Goal: Information Seeking & Learning: Learn about a topic

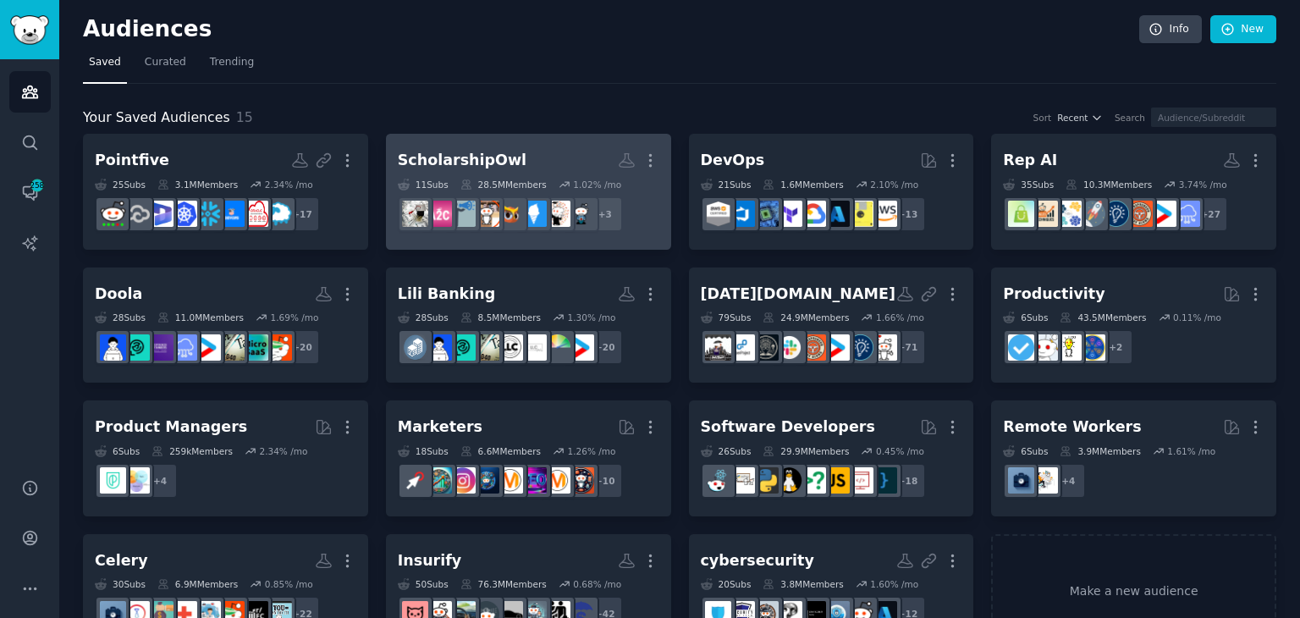
click at [519, 146] on h2 "ScholarshipOwl More" at bounding box center [528, 161] width 261 height 30
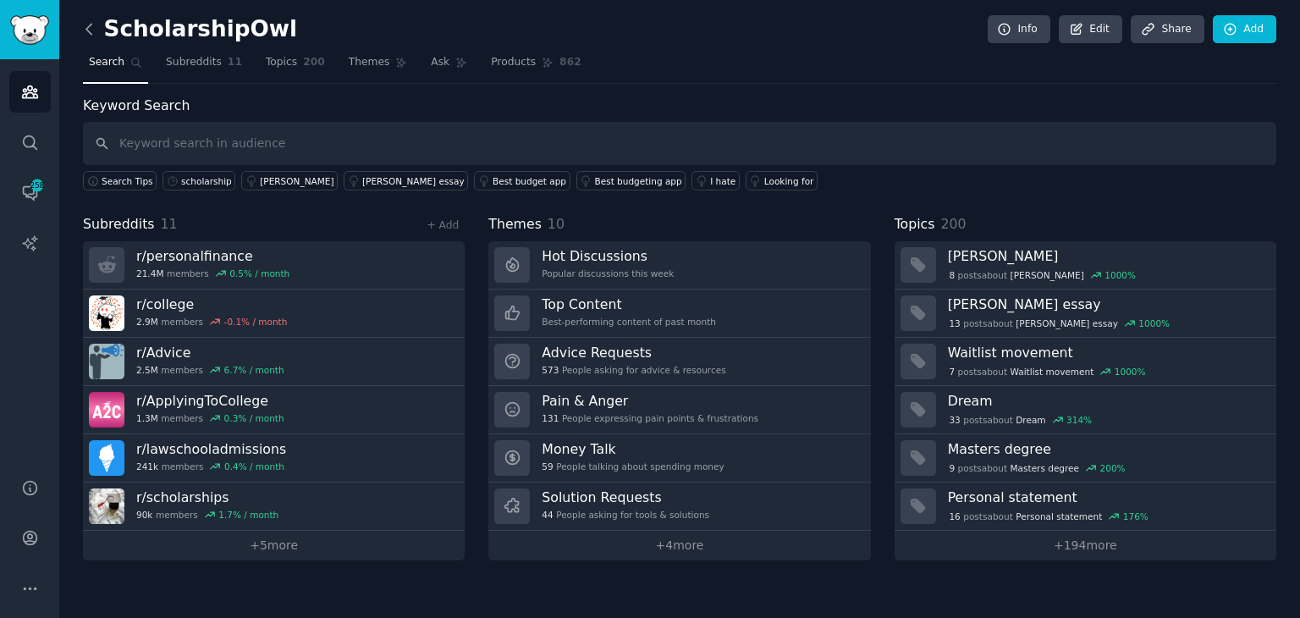
click at [91, 35] on icon at bounding box center [89, 29] width 18 height 18
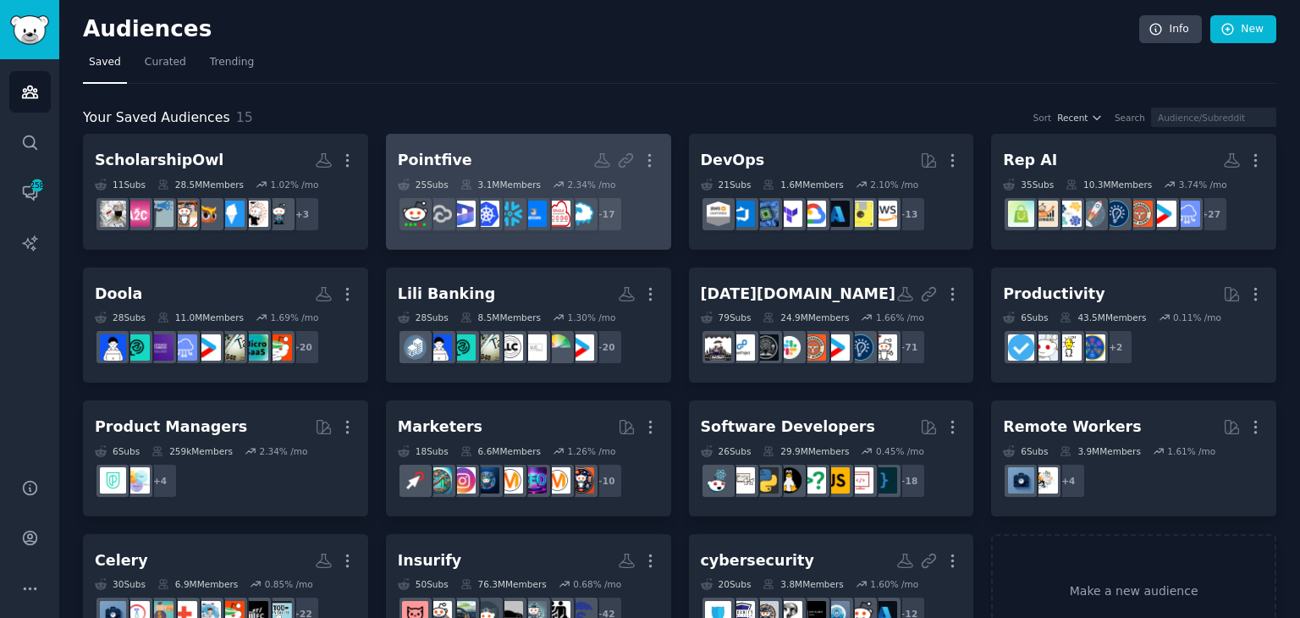
click at [521, 146] on h2 "Pointfive Custom Audience More" at bounding box center [528, 161] width 261 height 30
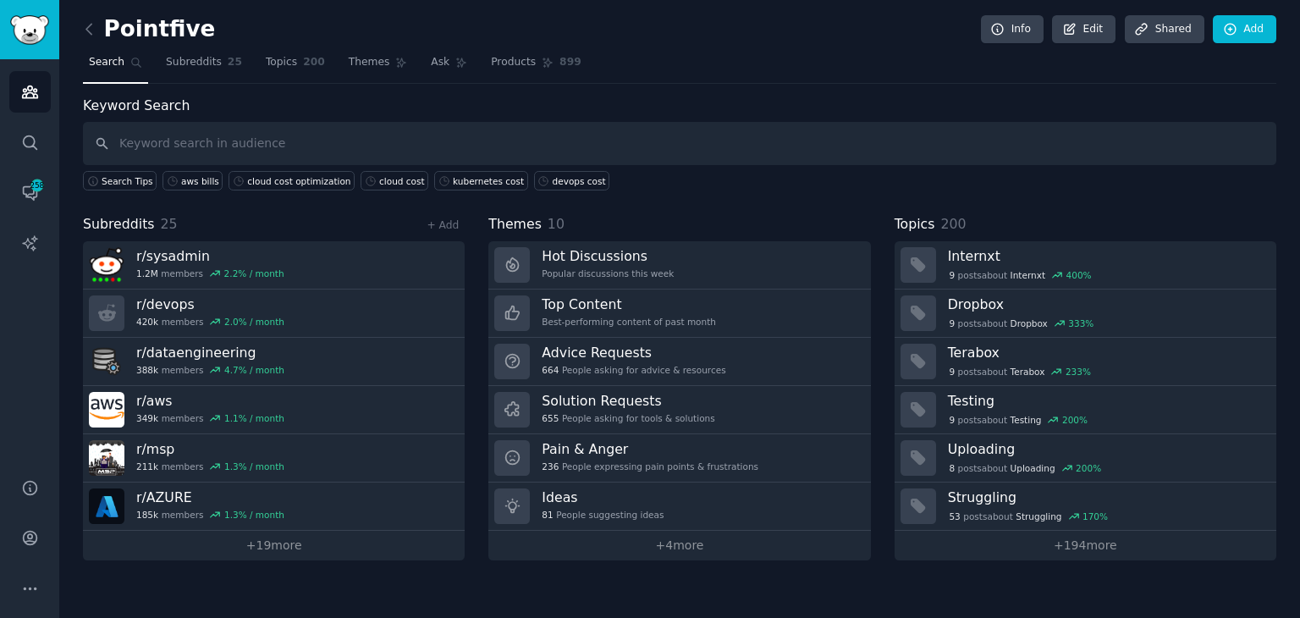
click at [227, 142] on input "text" at bounding box center [679, 143] width 1193 height 43
type input "cloud cost"
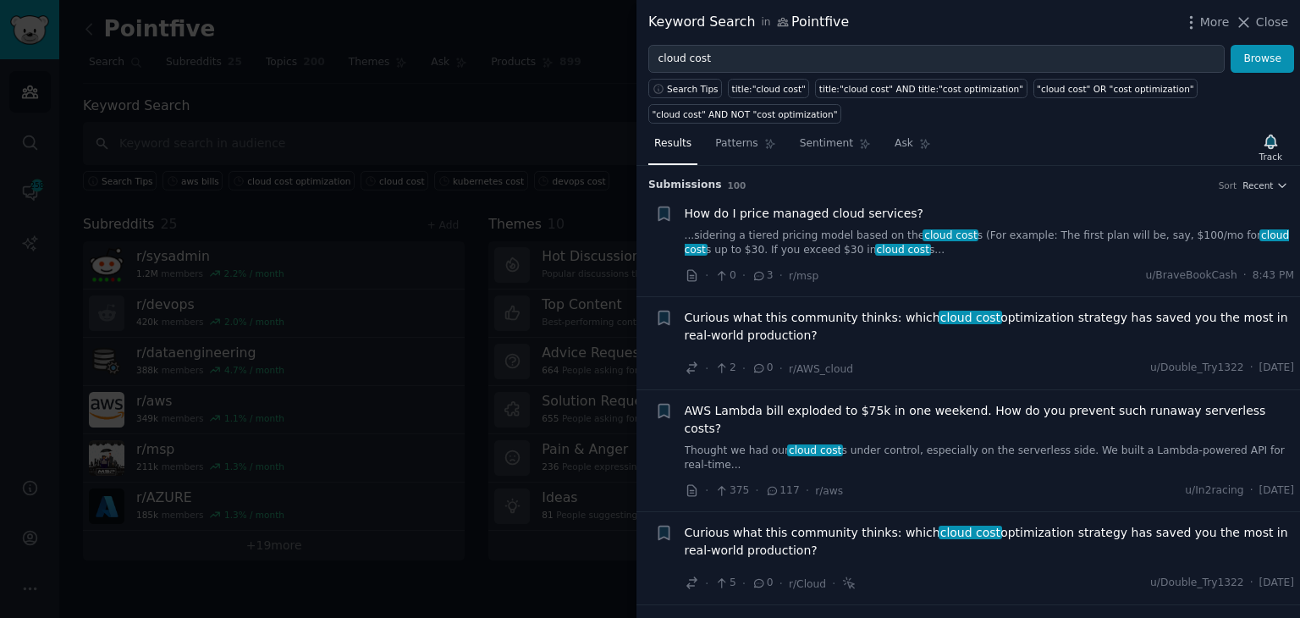
click at [965, 316] on span "cloud cost" at bounding box center [969, 318] width 63 height 14
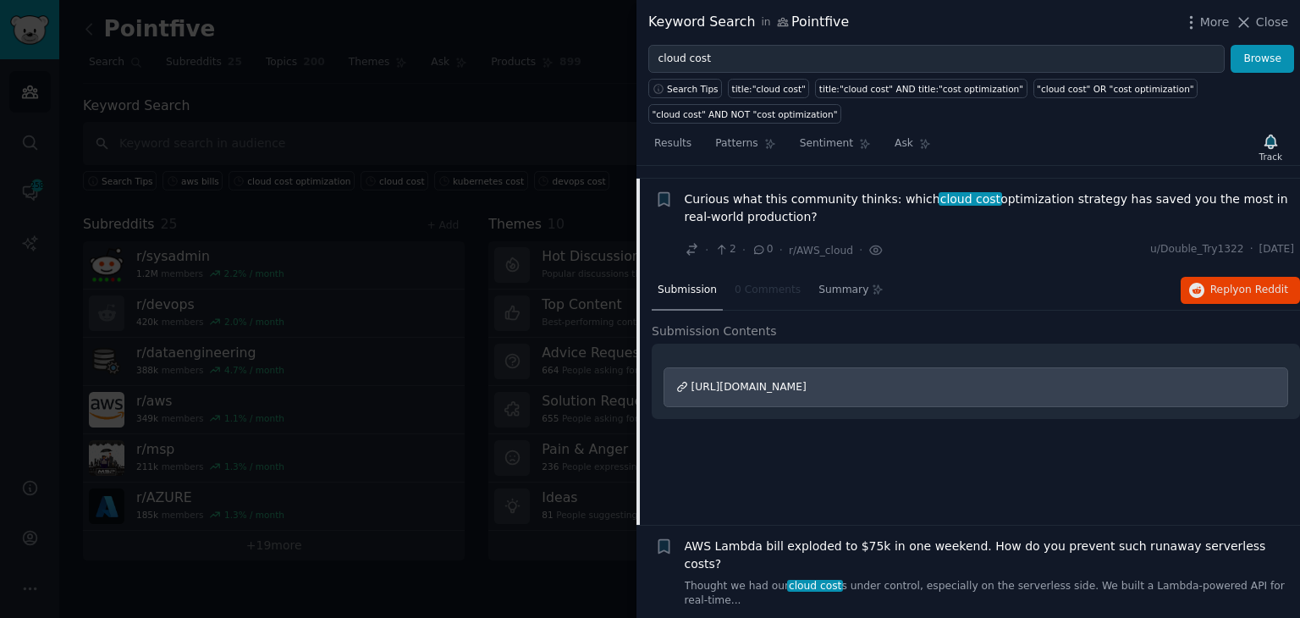
scroll to position [131, 0]
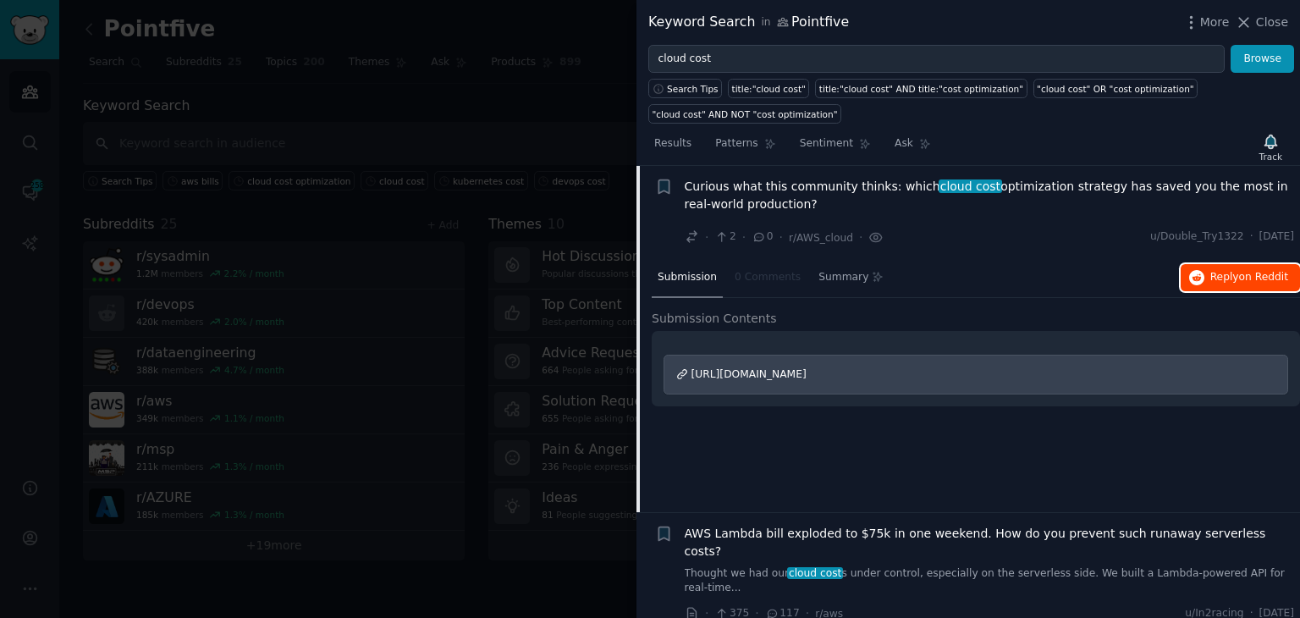
click at [1233, 278] on span "Reply on Reddit" at bounding box center [1249, 277] width 78 height 15
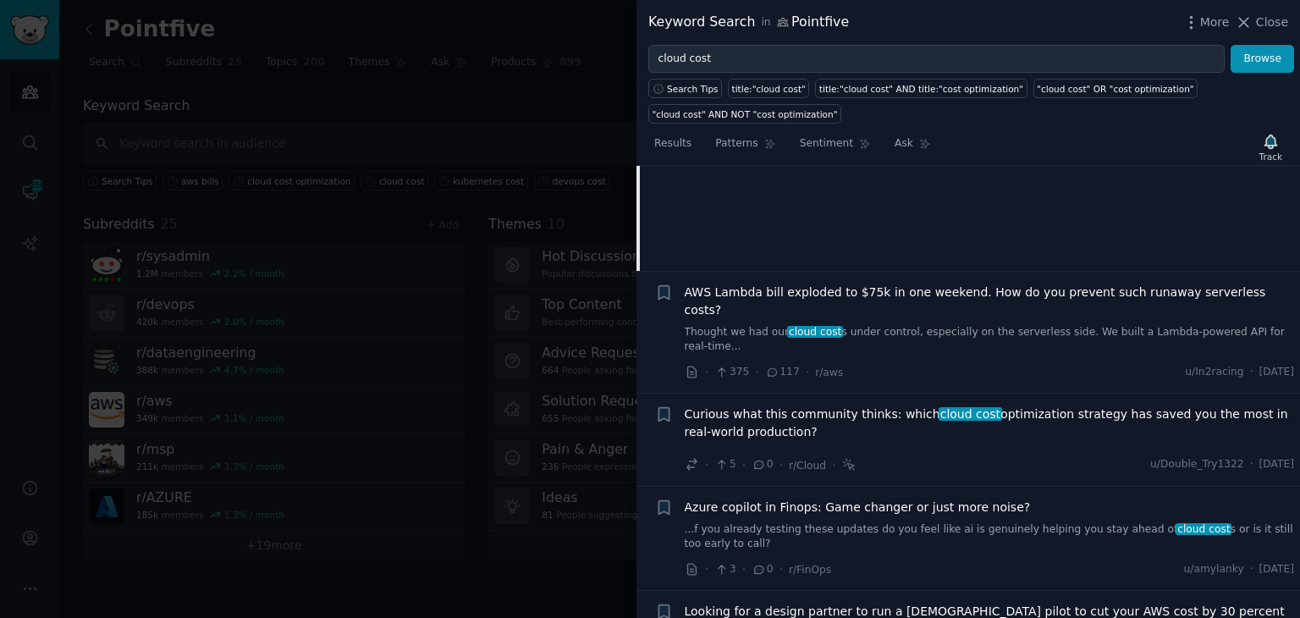
scroll to position [385, 0]
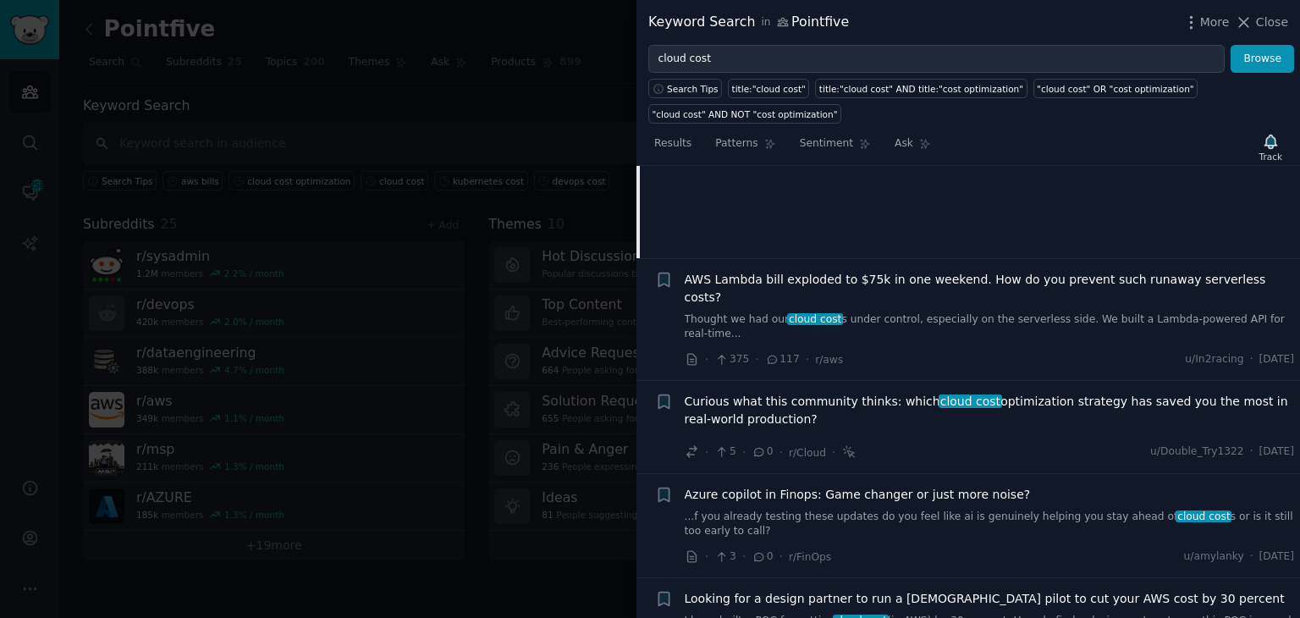
click at [912, 509] on link "...f you already testing these updates do you feel like ai is genuinely helping…" at bounding box center [990, 524] width 610 height 30
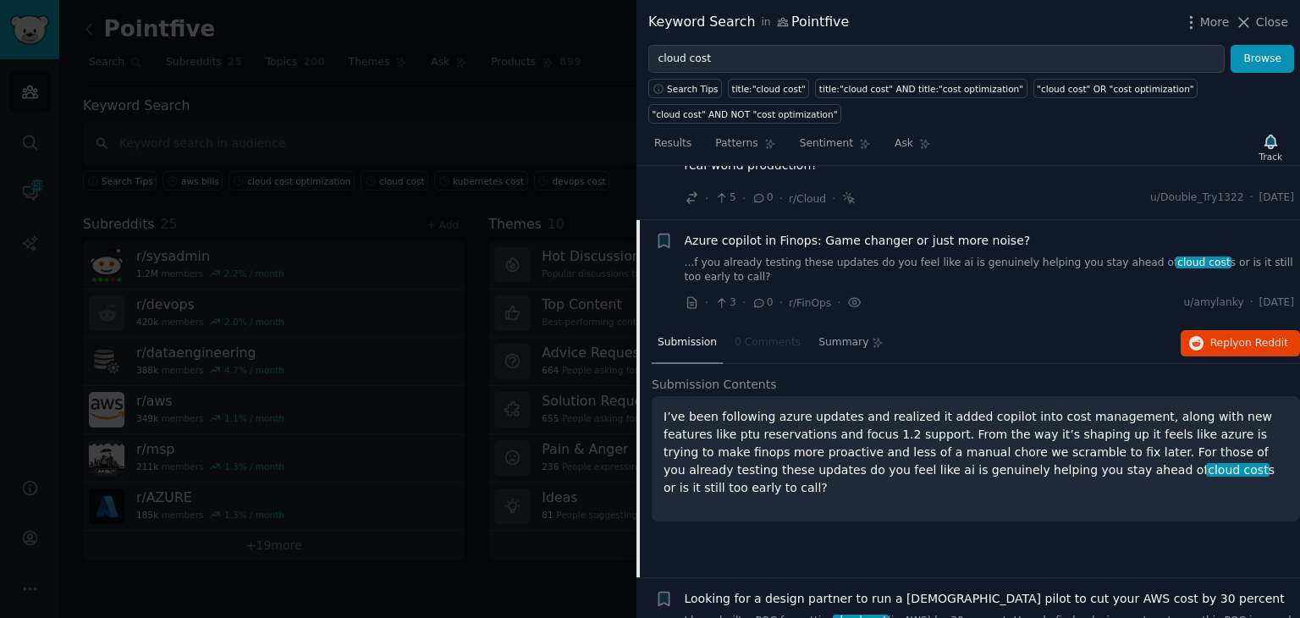
scroll to position [405, 0]
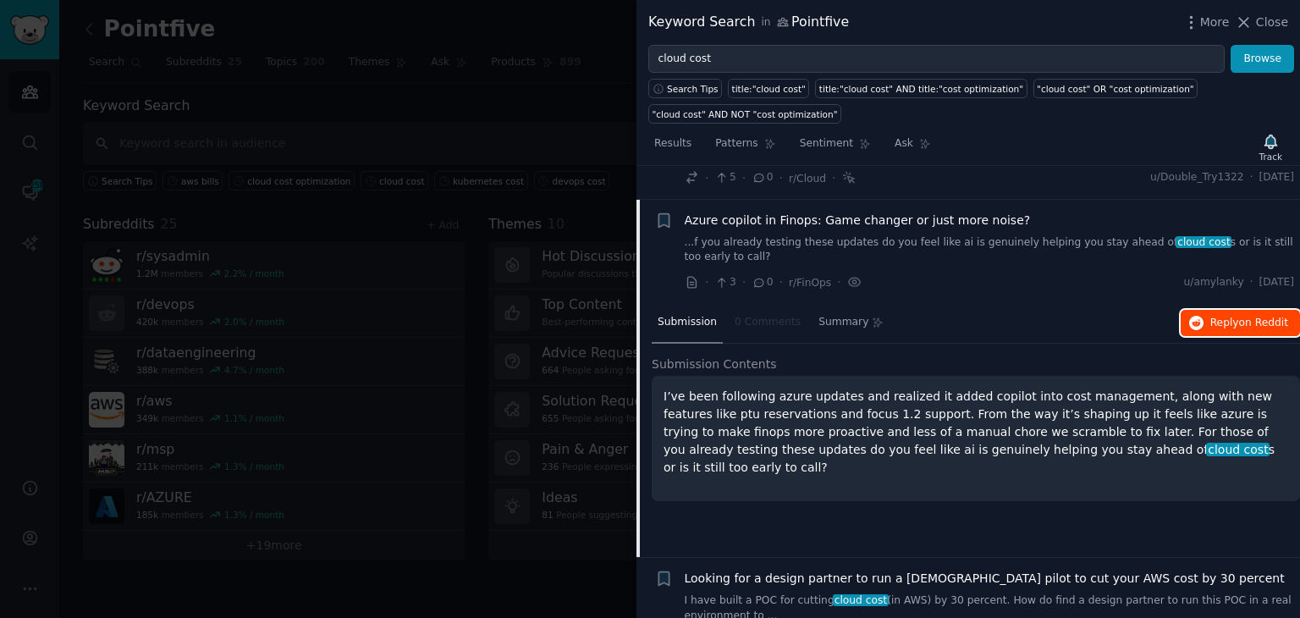
click at [1233, 316] on span "Reply on Reddit" at bounding box center [1249, 323] width 78 height 15
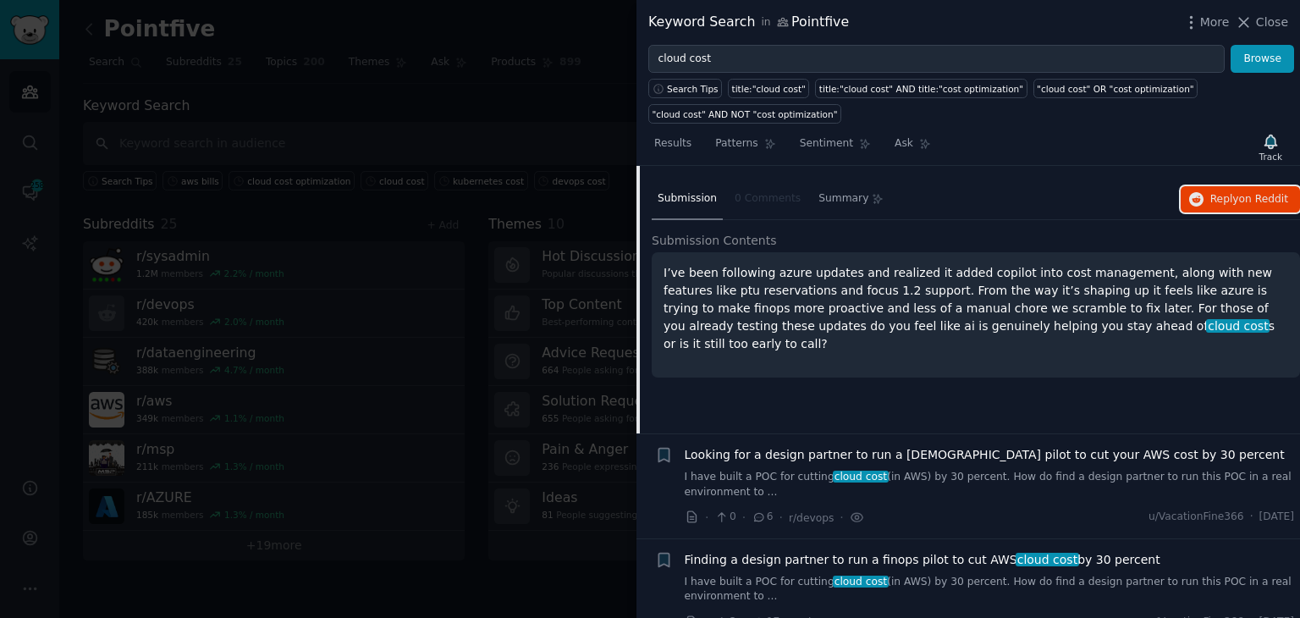
scroll to position [659, 0]
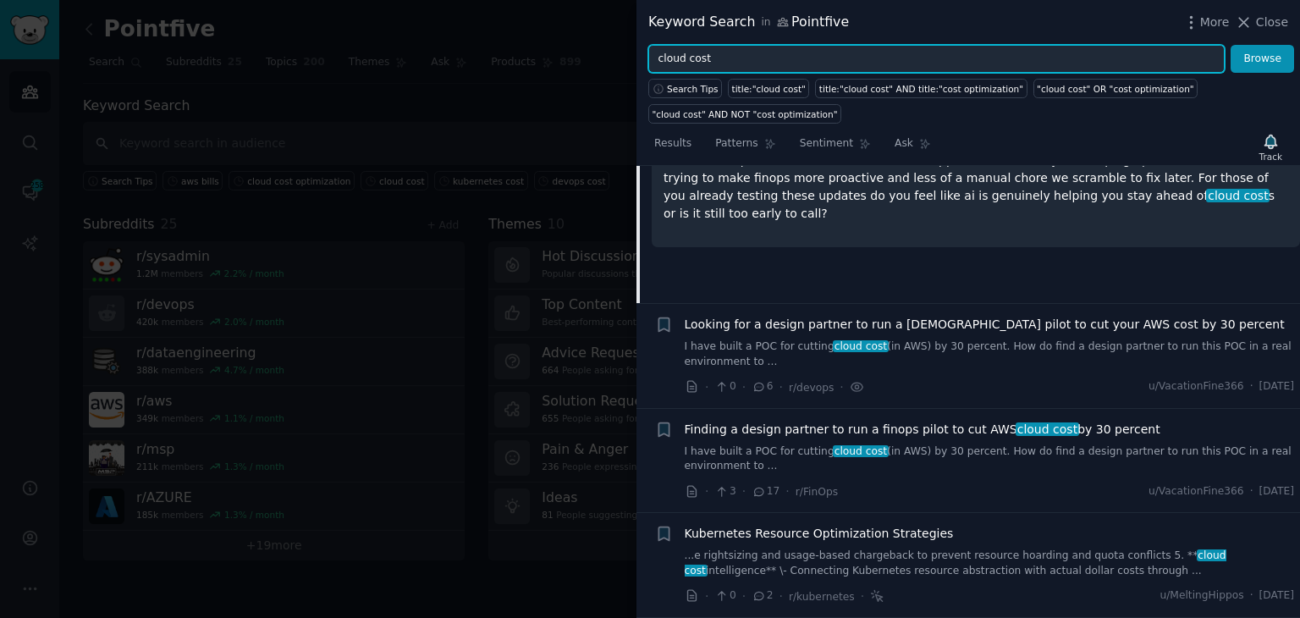
click at [709, 48] on input "cloud cost" at bounding box center [936, 59] width 576 height 29
click at [704, 50] on input "cloud cost" at bounding box center [936, 59] width 576 height 29
click at [1230, 45] on button "Browse" at bounding box center [1261, 59] width 63 height 29
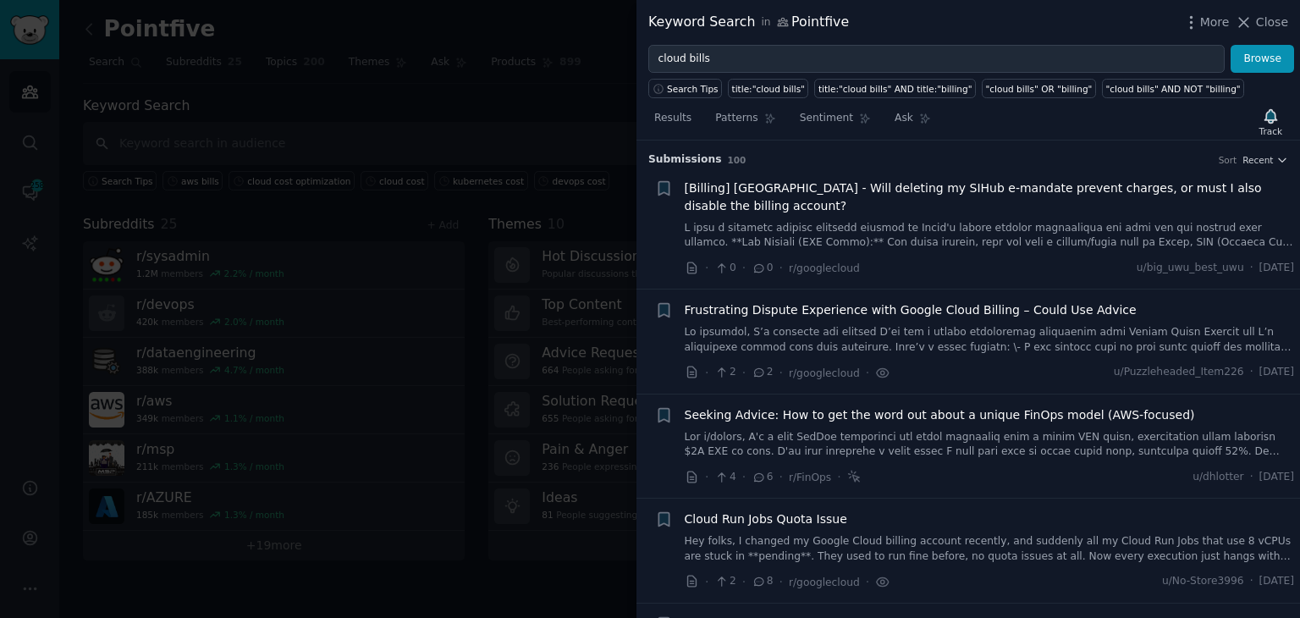
click at [886, 325] on link at bounding box center [990, 340] width 610 height 30
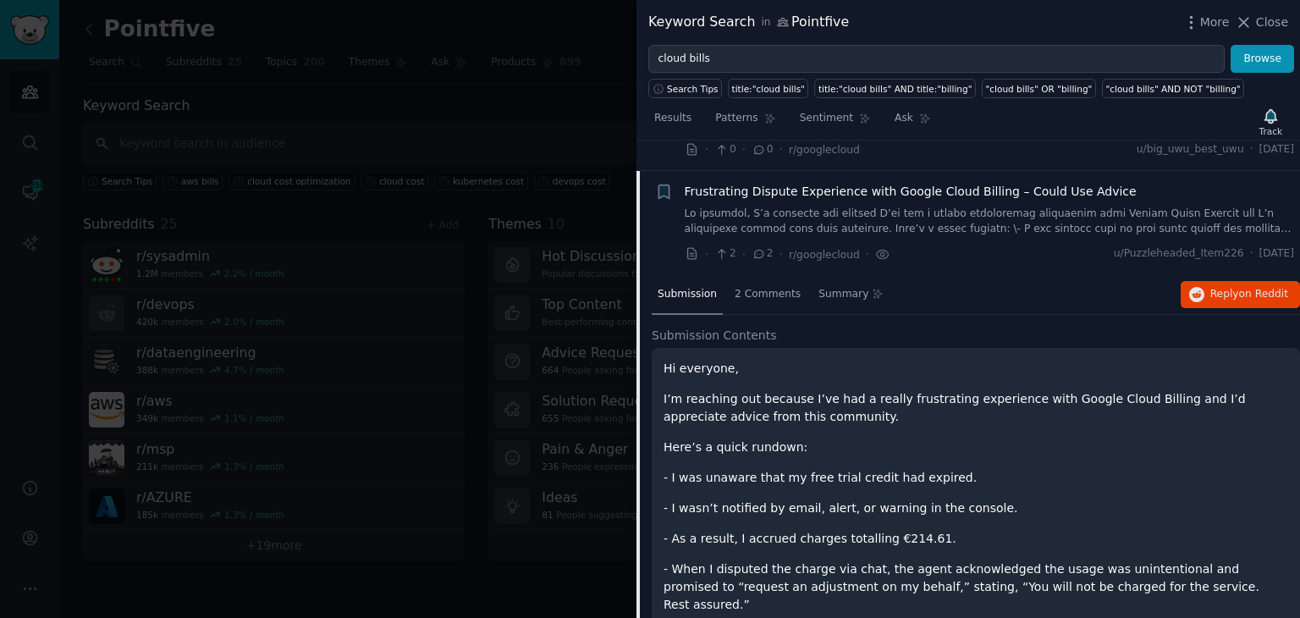
scroll to position [131, 0]
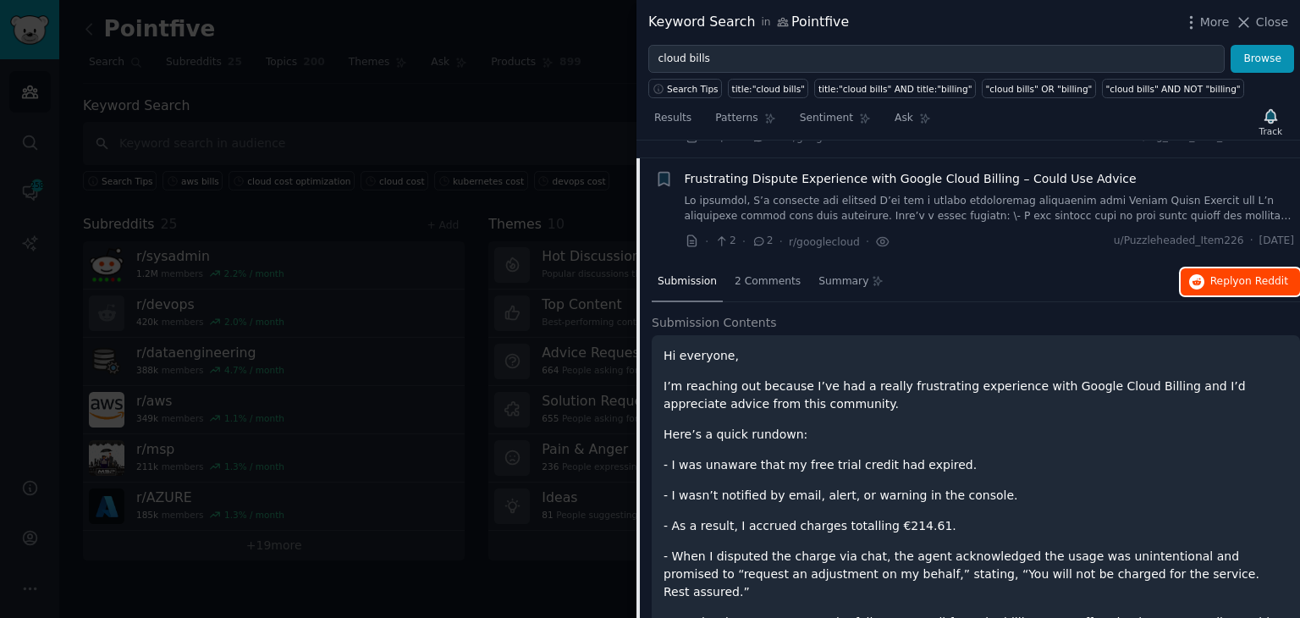
click at [1257, 275] on span "on Reddit" at bounding box center [1263, 281] width 49 height 12
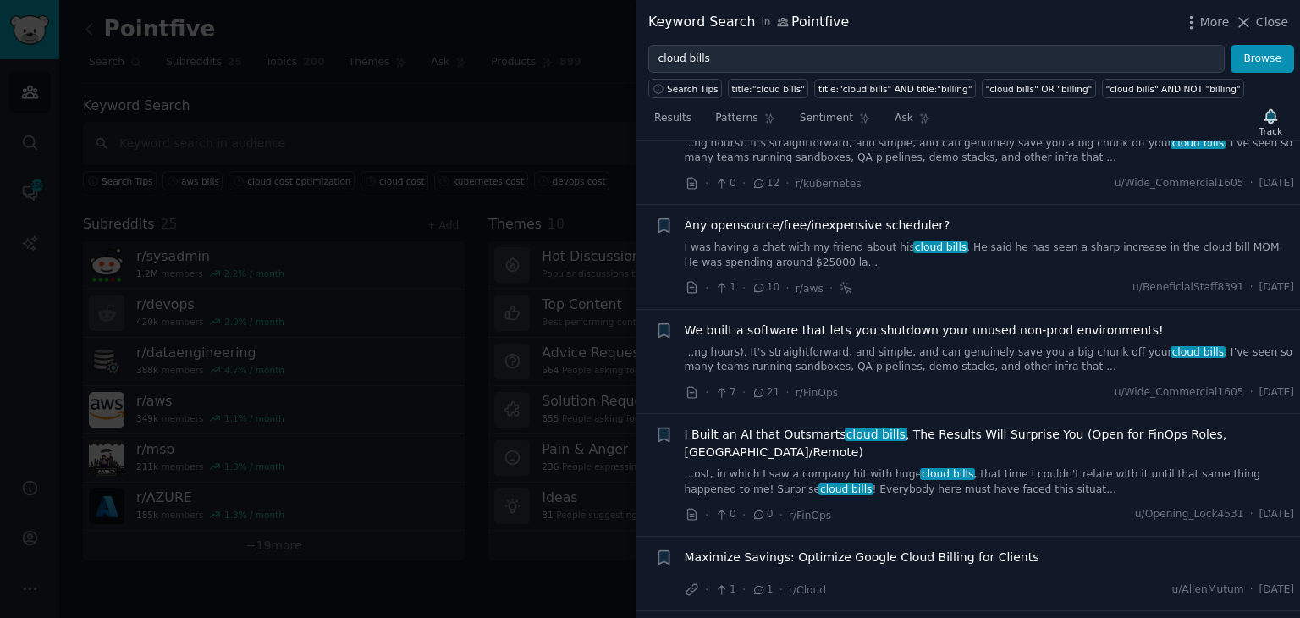
scroll to position [1654, 0]
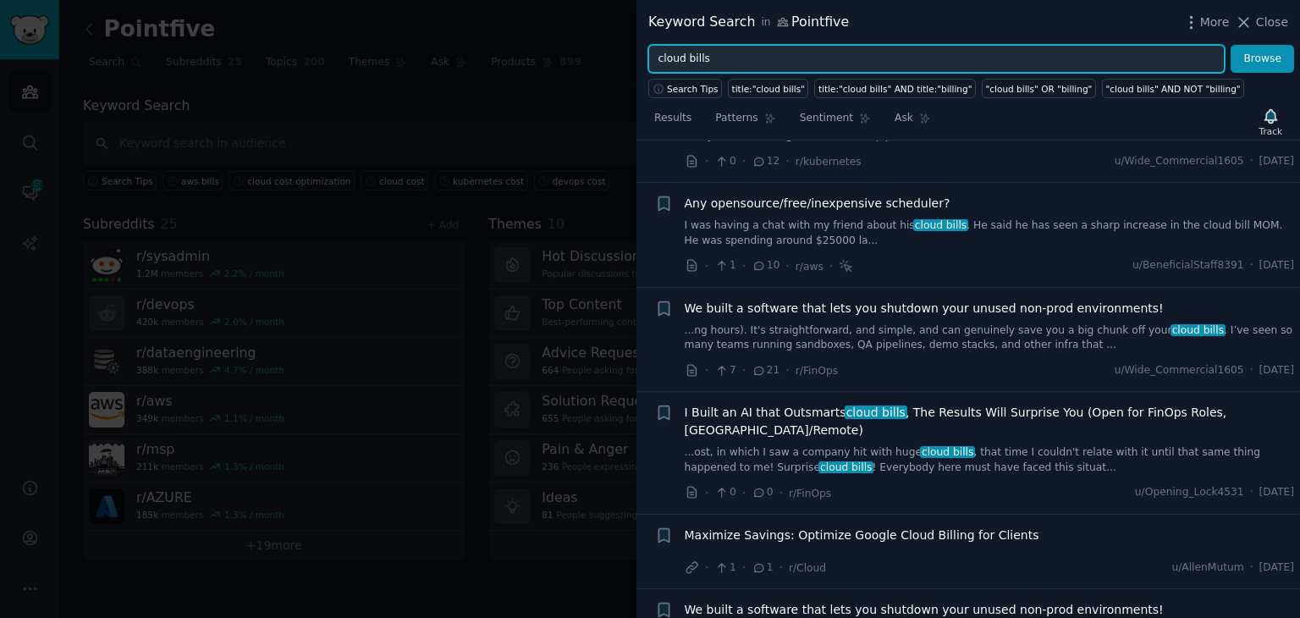
click at [674, 59] on input "cloud bills" at bounding box center [936, 59] width 576 height 29
type input "aws cost"
click at [1230, 45] on button "Browse" at bounding box center [1261, 59] width 63 height 29
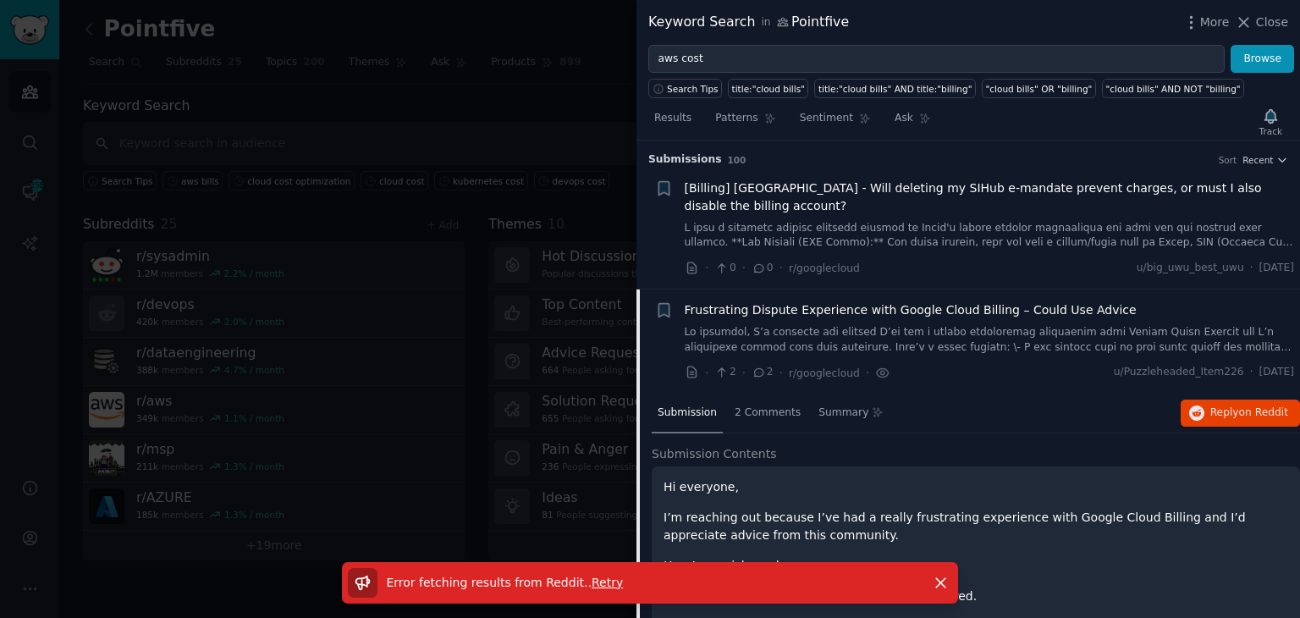
click at [1242, 370] on li "+ Frustrating Dispute Experience with Google Cloud Billing – Could Use Advice ·…" at bounding box center [967, 341] width 663 height 104
click at [1248, 406] on span "on Reddit" at bounding box center [1263, 412] width 49 height 12
